Goal: Task Accomplishment & Management: Use online tool/utility

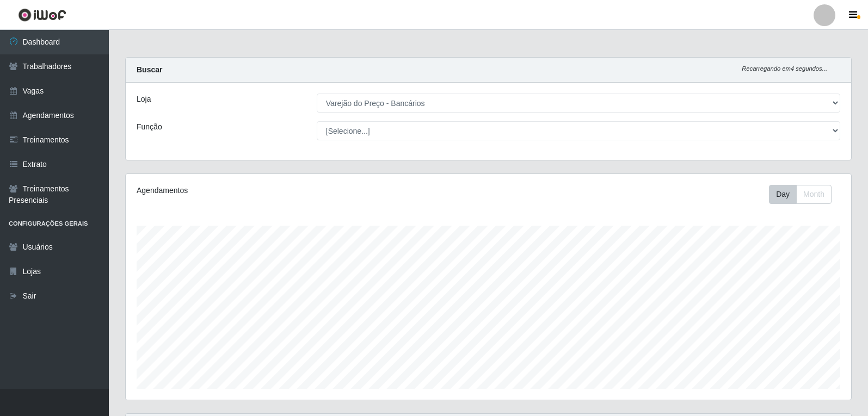
select select "157"
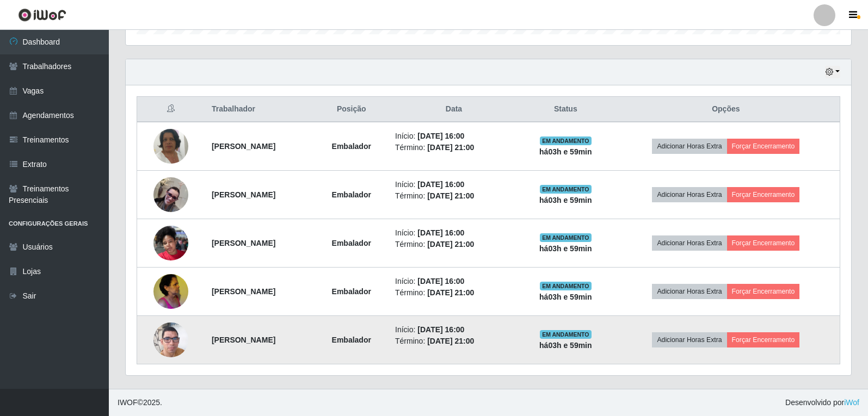
scroll to position [226, 725]
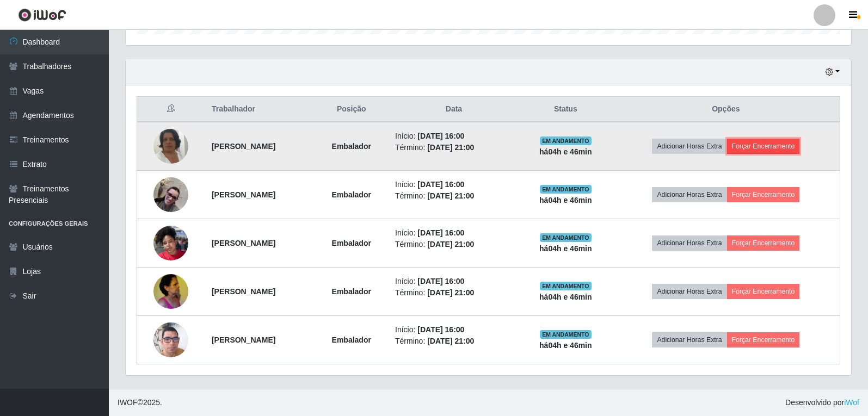
click at [797, 140] on button "Forçar Encerramento" at bounding box center [763, 146] width 73 height 15
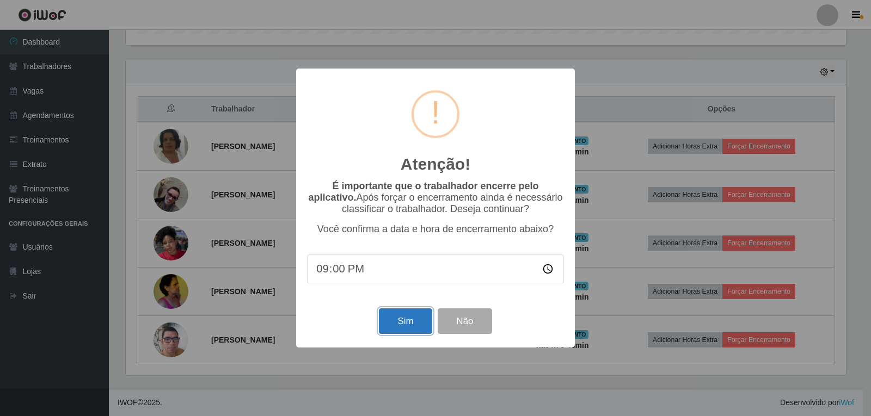
click at [387, 327] on button "Sim" at bounding box center [405, 322] width 53 height 26
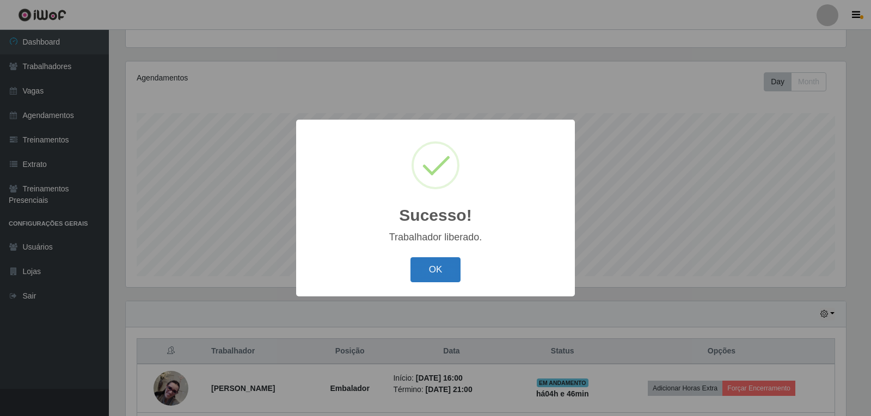
click at [420, 274] on button "OK" at bounding box center [435, 270] width 51 height 26
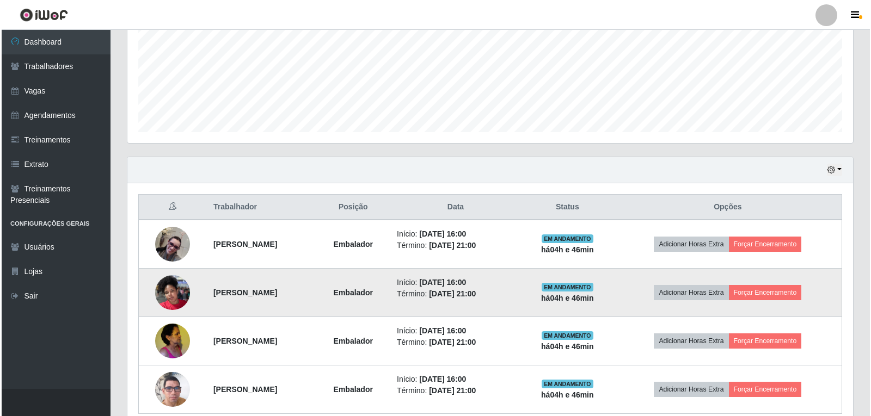
scroll to position [276, 0]
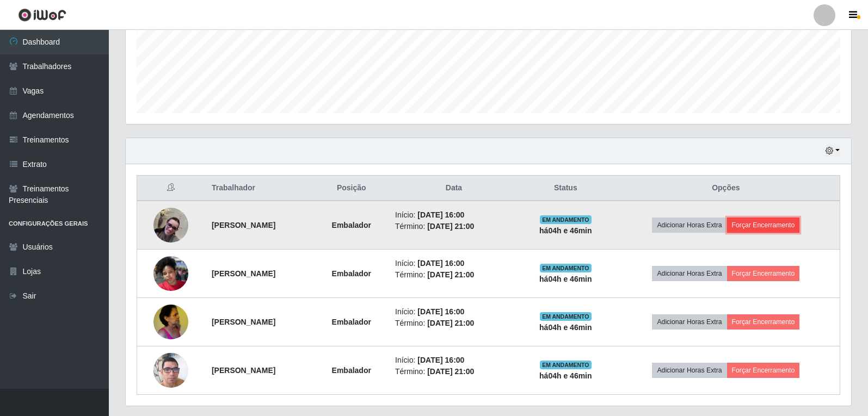
click at [799, 229] on button "Forçar Encerramento" at bounding box center [763, 225] width 73 height 15
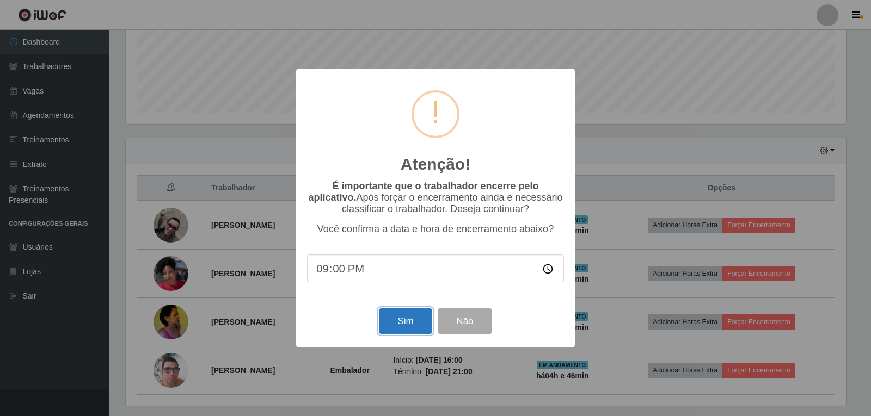
click at [419, 334] on button "Sim" at bounding box center [405, 322] width 53 height 26
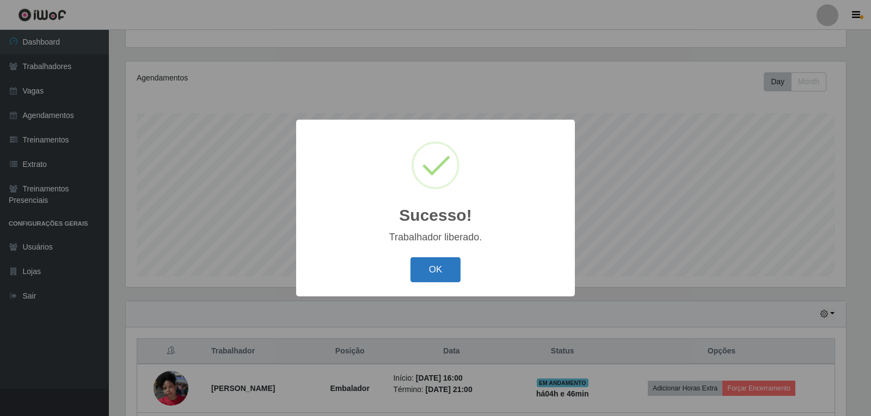
click at [442, 262] on button "OK" at bounding box center [435, 270] width 51 height 26
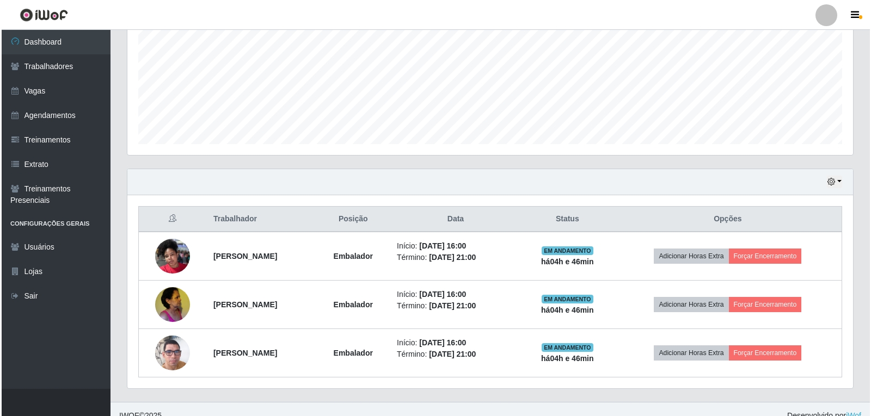
scroll to position [258, 0]
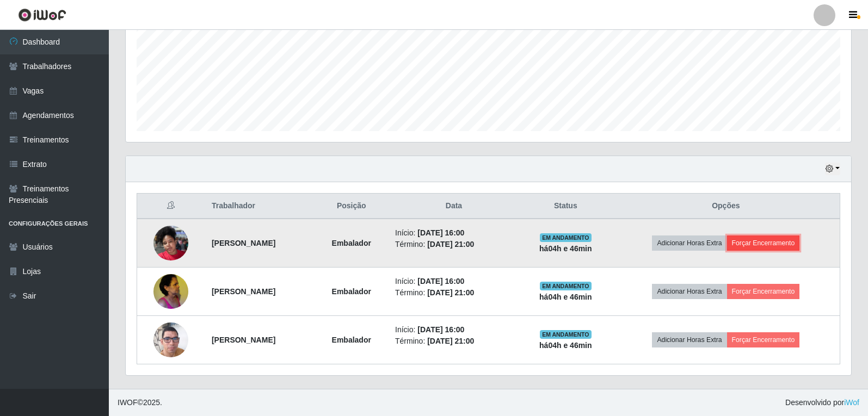
click at [791, 248] on button "Forçar Encerramento" at bounding box center [763, 243] width 73 height 15
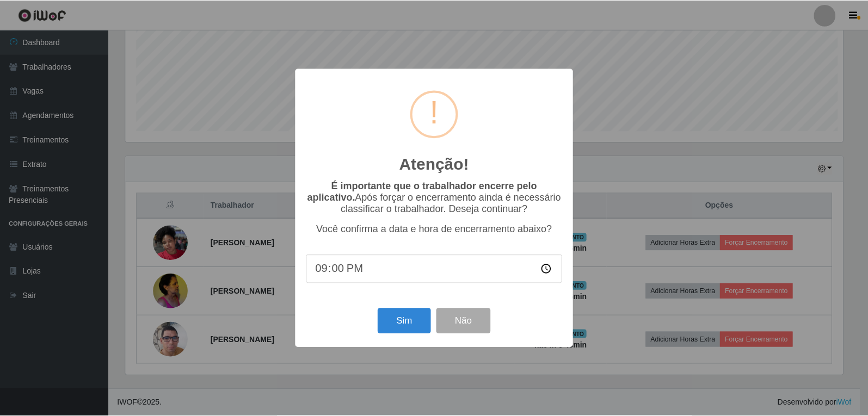
scroll to position [226, 720]
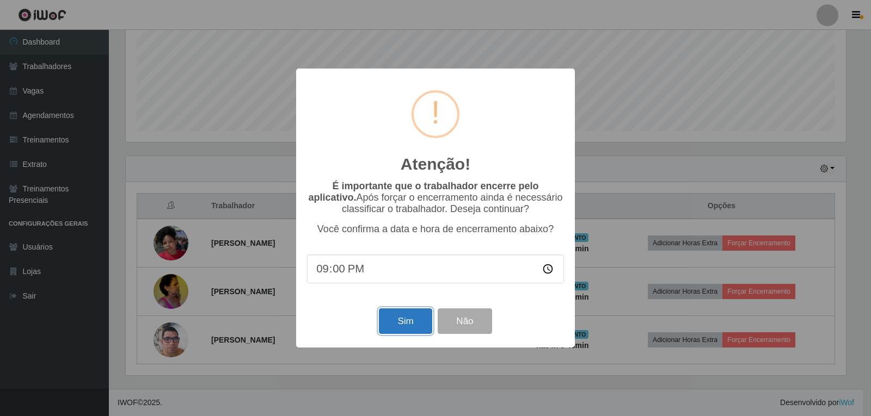
click at [420, 329] on button "Sim" at bounding box center [405, 322] width 53 height 26
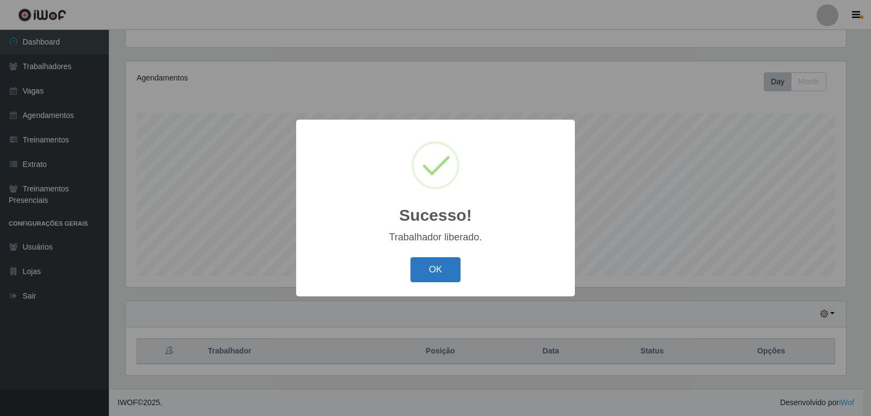
click at [439, 271] on button "OK" at bounding box center [435, 270] width 51 height 26
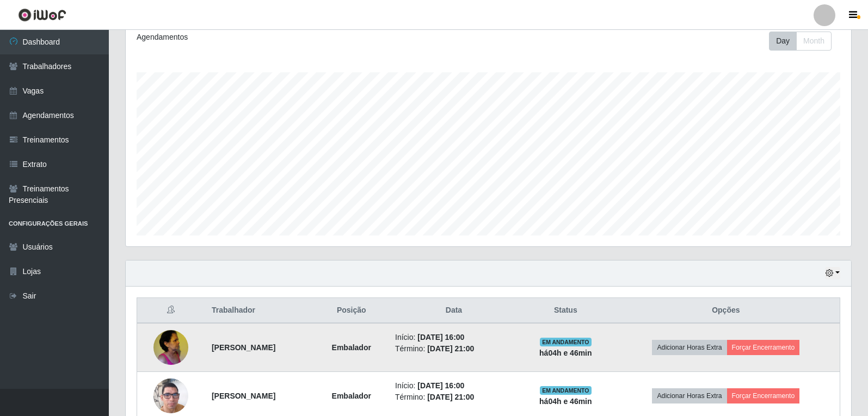
scroll to position [0, 0]
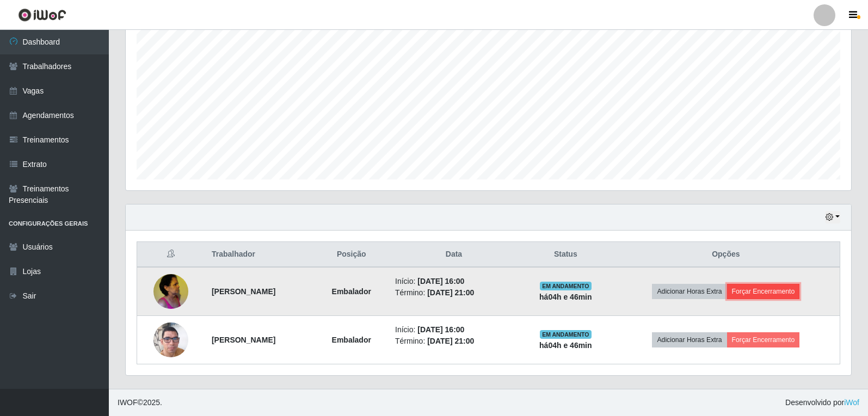
click at [778, 286] on button "Forçar Encerramento" at bounding box center [763, 291] width 73 height 15
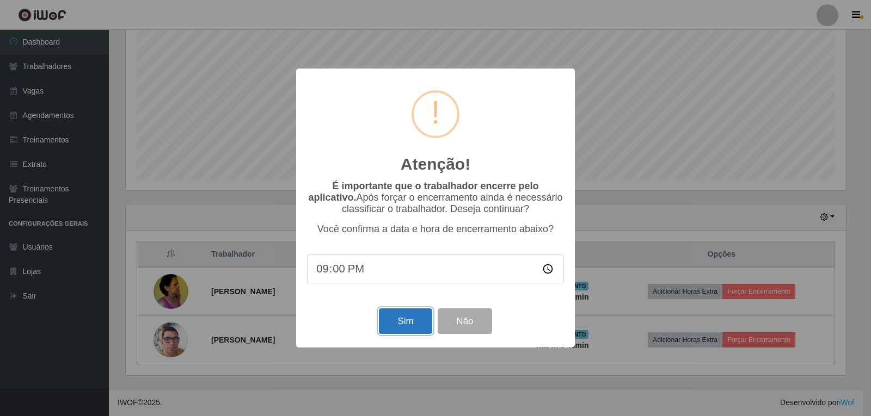
click at [385, 322] on button "Sim" at bounding box center [405, 322] width 53 height 26
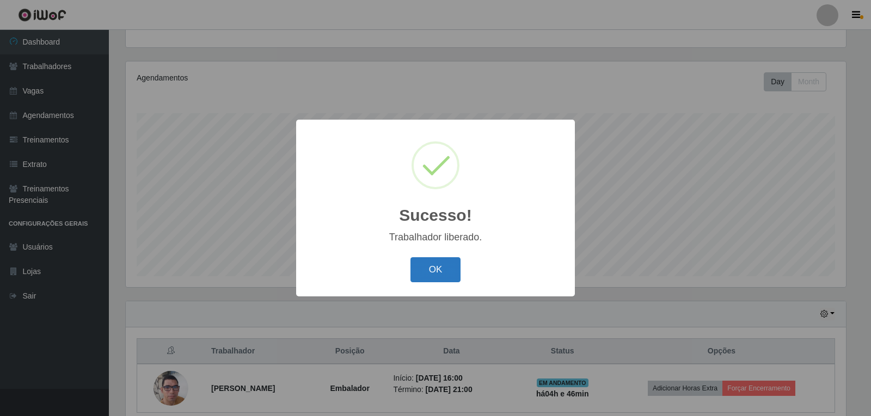
click at [424, 280] on button "OK" at bounding box center [435, 270] width 51 height 26
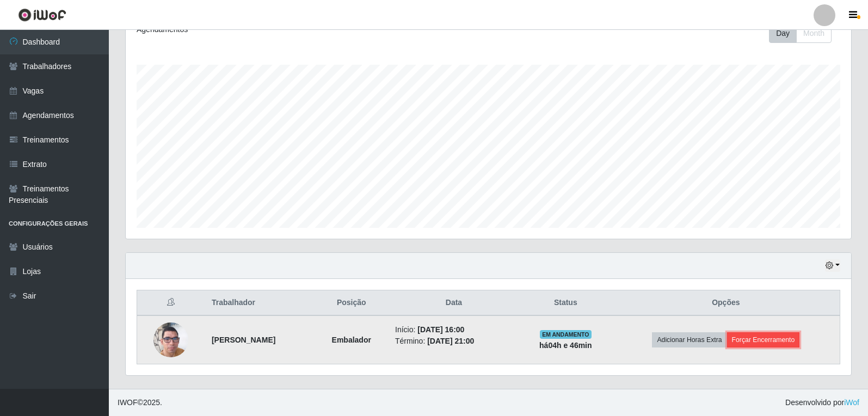
click at [792, 337] on button "Forçar Encerramento" at bounding box center [763, 340] width 73 height 15
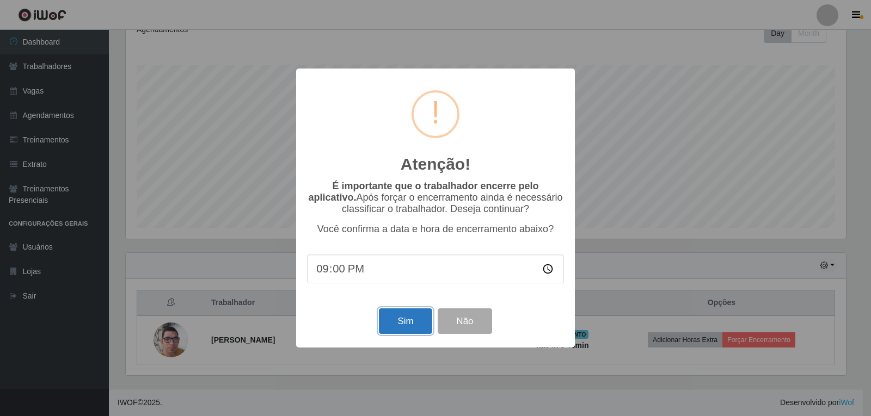
click at [403, 322] on button "Sim" at bounding box center [405, 322] width 53 height 26
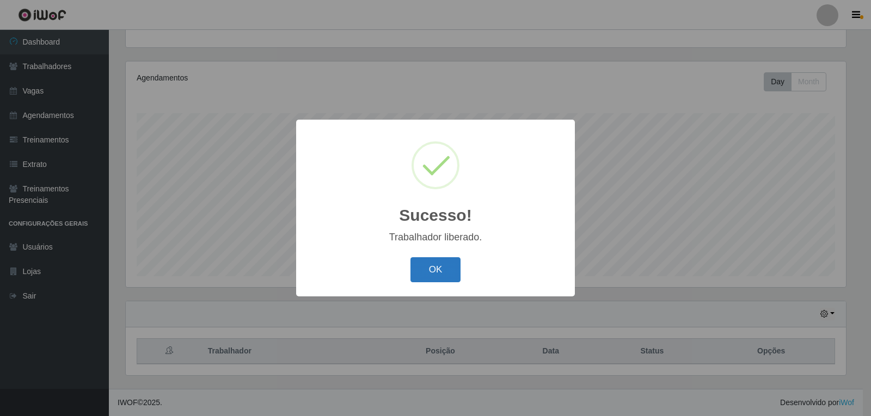
click at [428, 268] on button "OK" at bounding box center [435, 270] width 51 height 26
